Goal: Check status

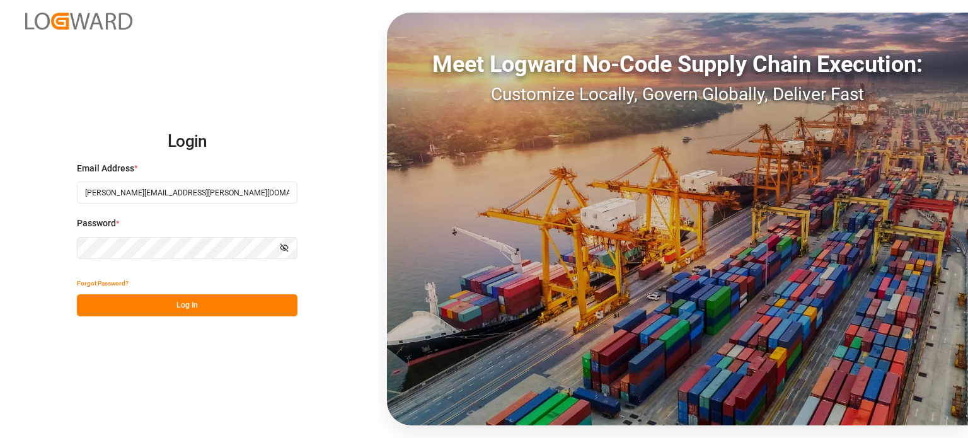
click at [213, 301] on button "Log In" at bounding box center [187, 305] width 221 height 22
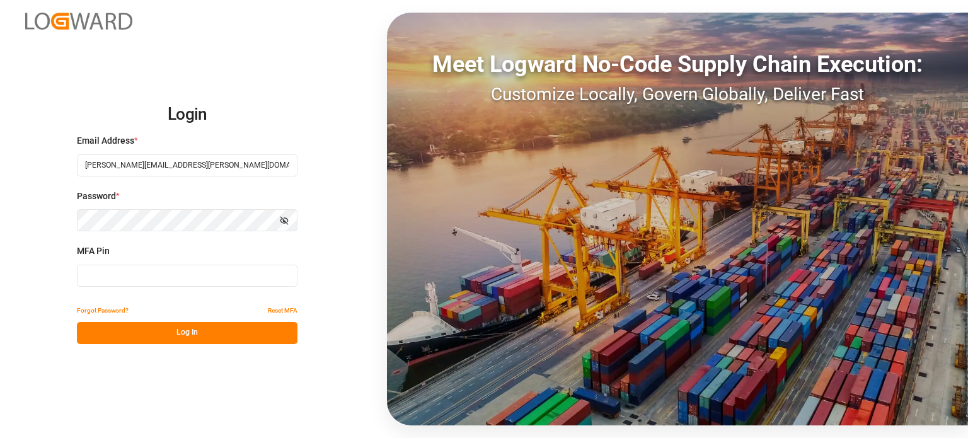
click at [173, 274] on input at bounding box center [187, 276] width 221 height 22
type input "344201"
click at [176, 338] on button "Log In" at bounding box center [187, 333] width 221 height 22
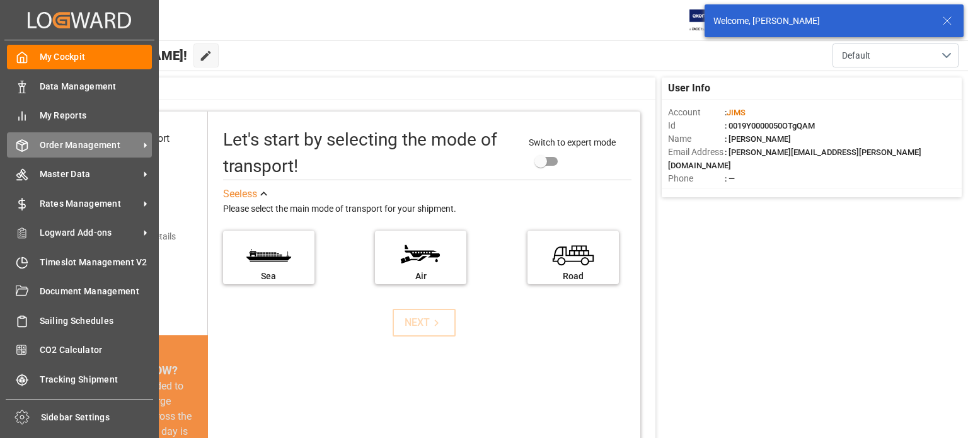
click at [72, 142] on span "Order Management" at bounding box center [90, 145] width 100 height 13
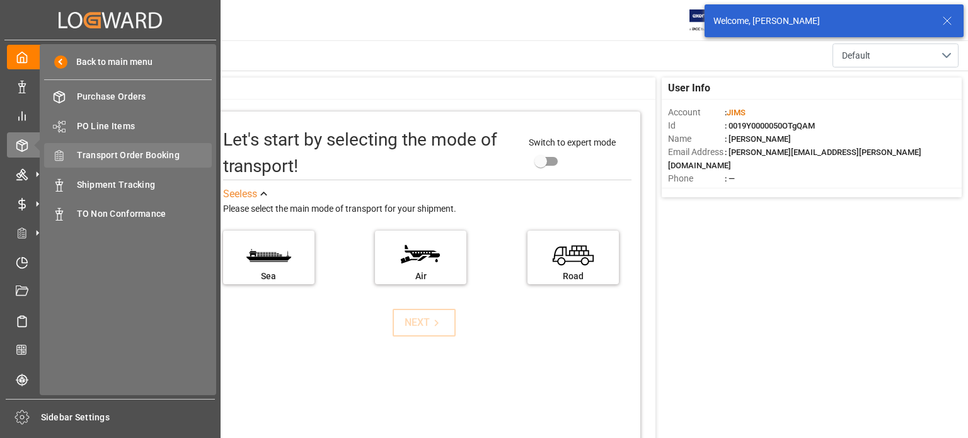
click at [139, 154] on span "Transport Order Booking" at bounding box center [145, 155] width 136 height 13
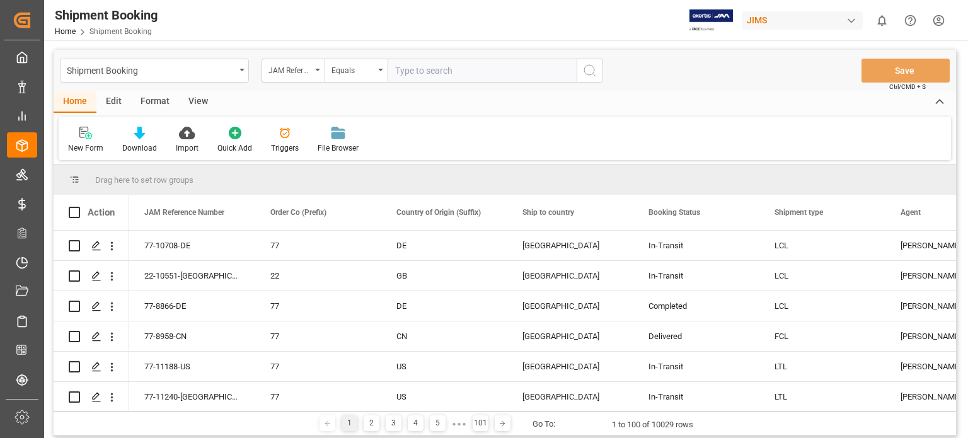
click at [424, 70] on input "text" at bounding box center [482, 71] width 189 height 24
type input "77-10711-CN"
click at [591, 76] on icon "search button" at bounding box center [589, 70] width 15 height 15
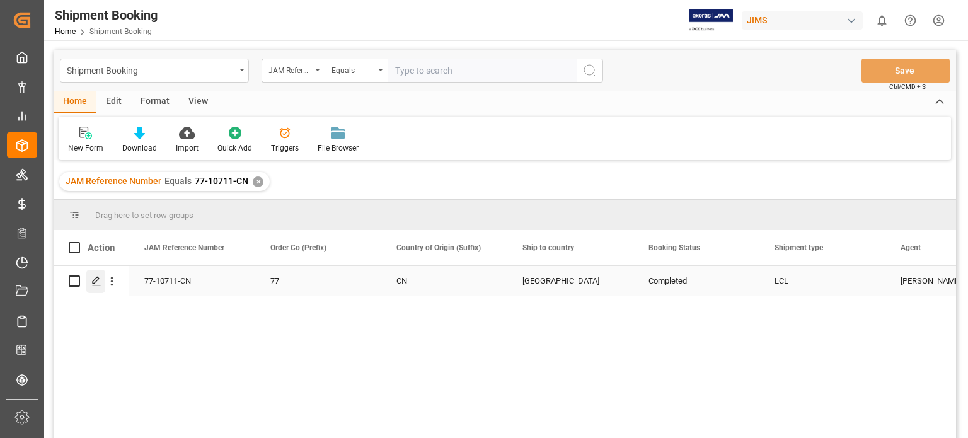
click at [91, 279] on icon "Press SPACE to select this row." at bounding box center [96, 281] width 10 height 10
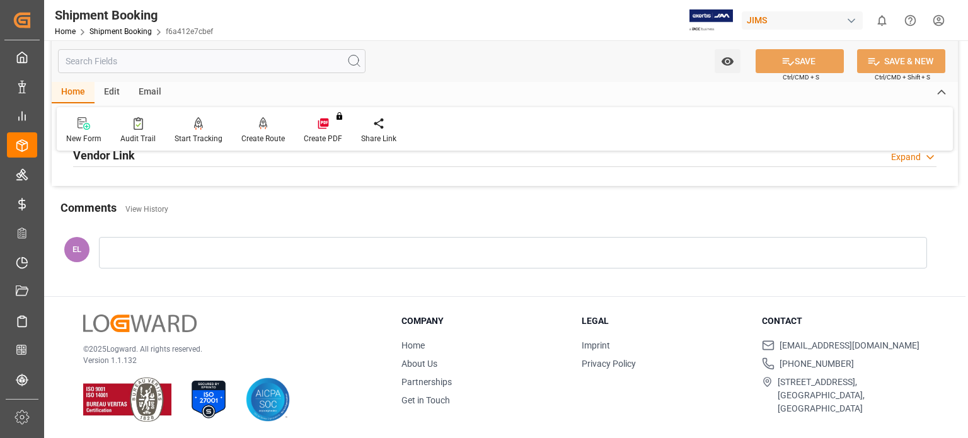
scroll to position [403, 0]
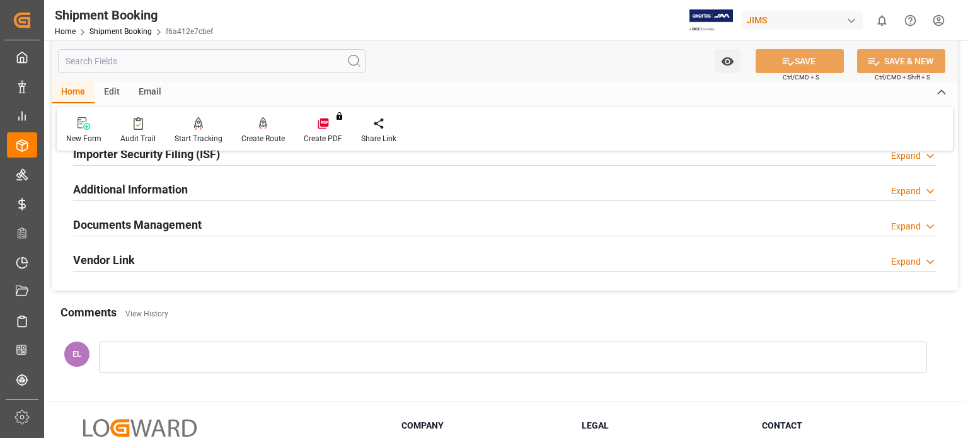
click at [177, 227] on h2 "Documents Management" at bounding box center [137, 224] width 129 height 17
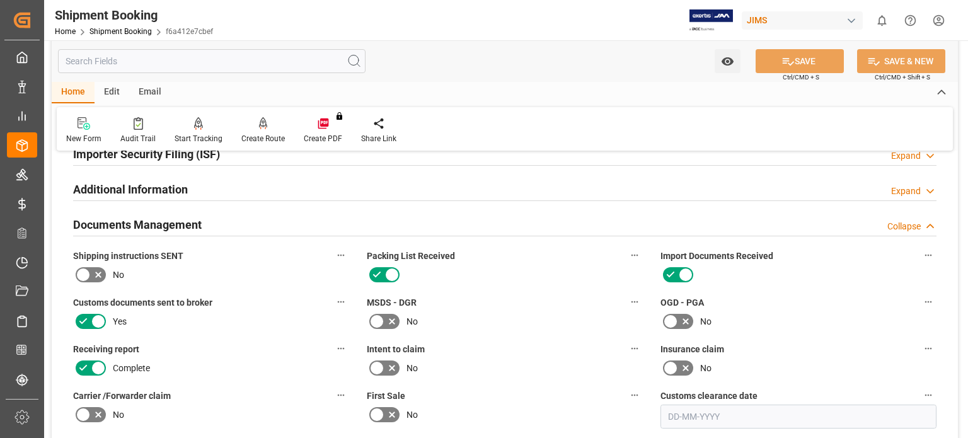
scroll to position [613, 0]
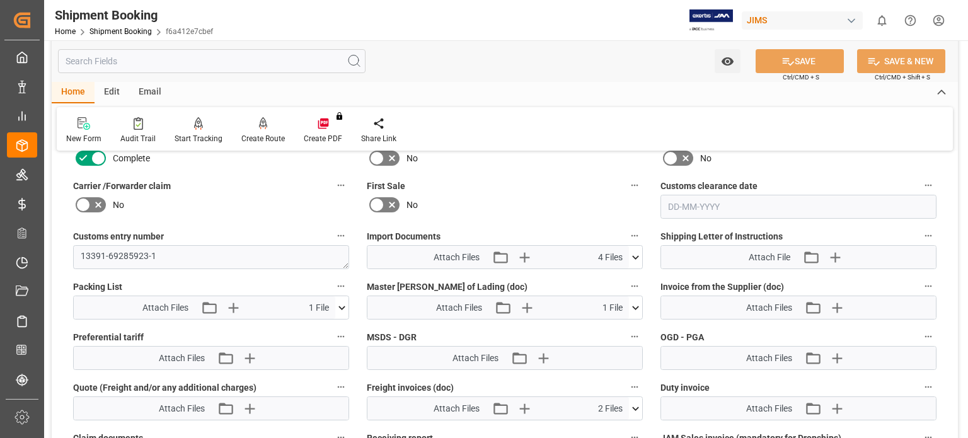
click at [632, 252] on icon at bounding box center [635, 257] width 13 height 13
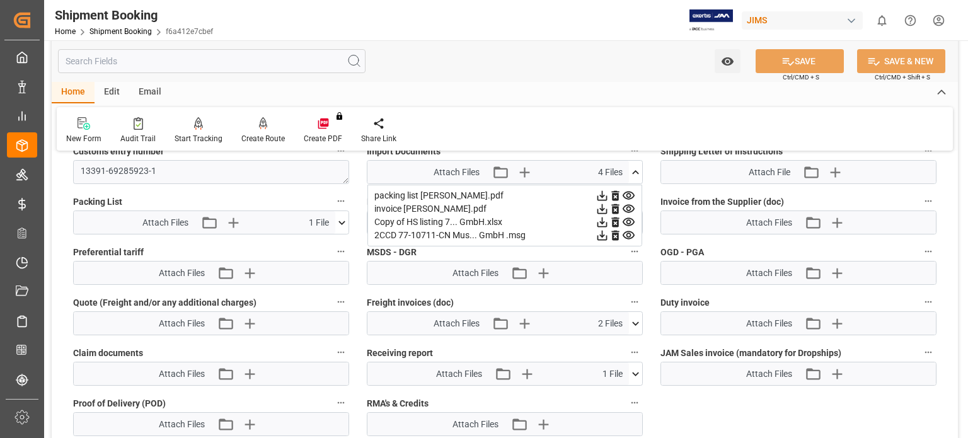
scroll to position [718, 0]
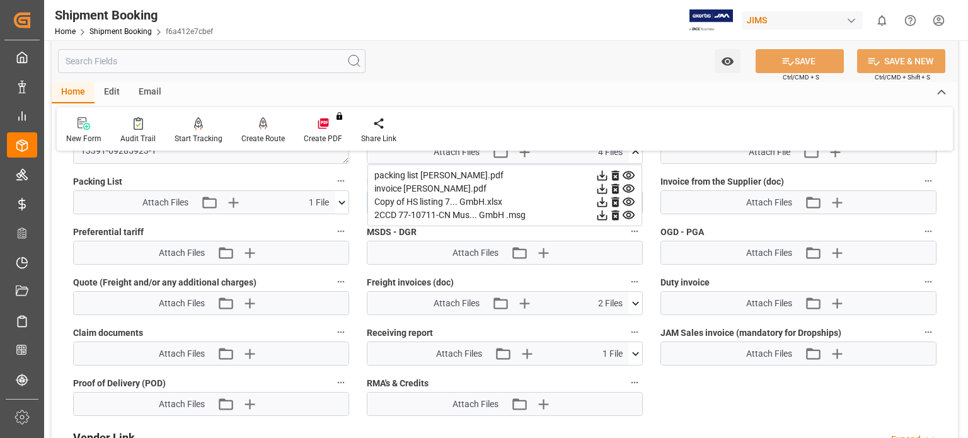
click at [445, 211] on div "2CCD 77-10711-CN Mus... GmbH .msg" at bounding box center [504, 215] width 261 height 13
click at [514, 212] on div "2CCD 77-10711-CN Mus... GmbH .msg" at bounding box center [504, 215] width 261 height 13
click at [464, 212] on div "2CCD 77-10711-CN Mus... GmbH .msg" at bounding box center [504, 215] width 261 height 13
click at [604, 212] on icon at bounding box center [603, 216] width 10 height 10
